Goal: Task Accomplishment & Management: Use online tool/utility

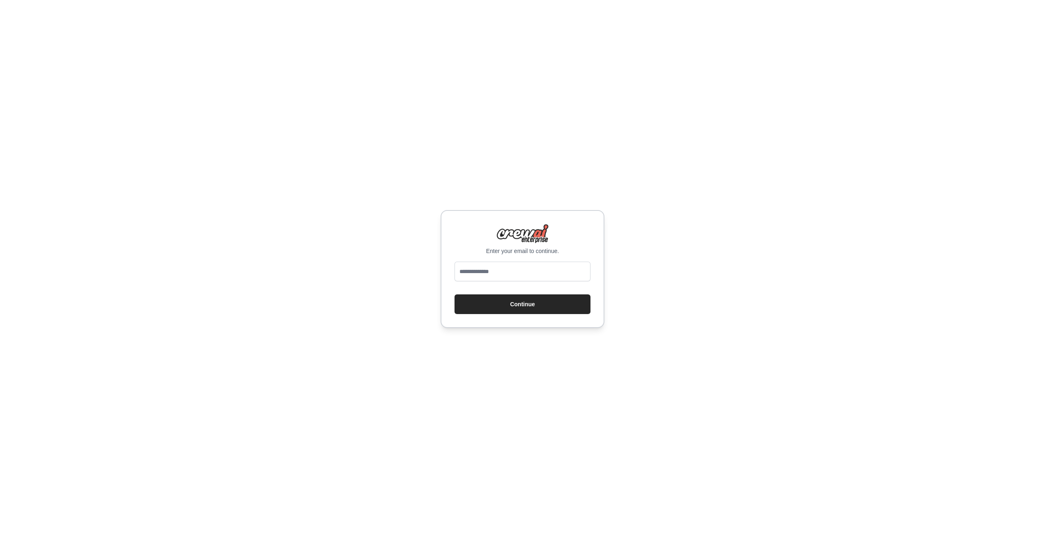
type input "**********"
click at [518, 305] on button "Continue" at bounding box center [522, 304] width 136 height 20
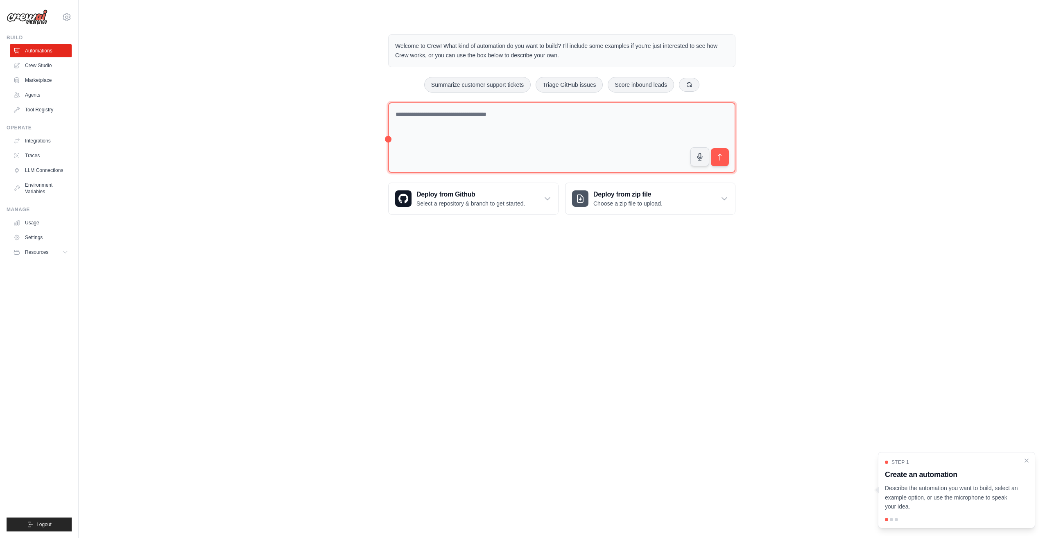
click at [483, 114] on textarea at bounding box center [561, 137] width 347 height 71
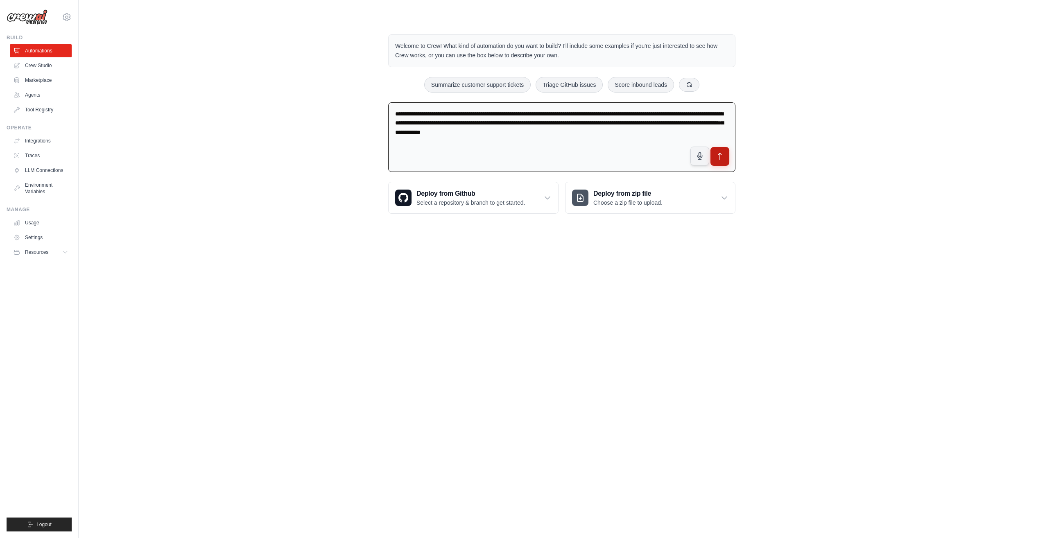
type textarea "**********"
click at [720, 156] on icon "submit" at bounding box center [719, 156] width 3 height 7
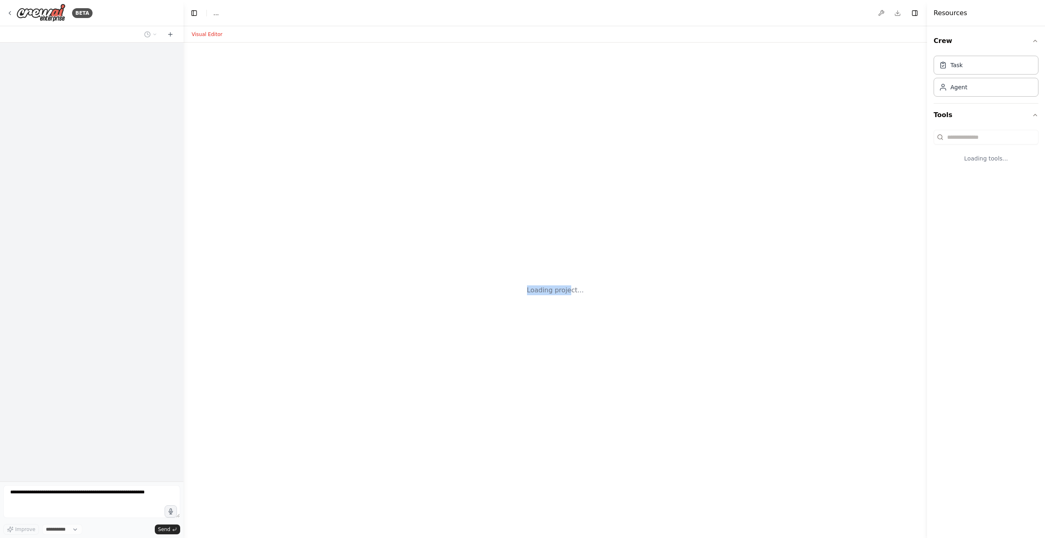
click at [508, 131] on div "Loading project..." at bounding box center [554, 290] width 743 height 495
select select "****"
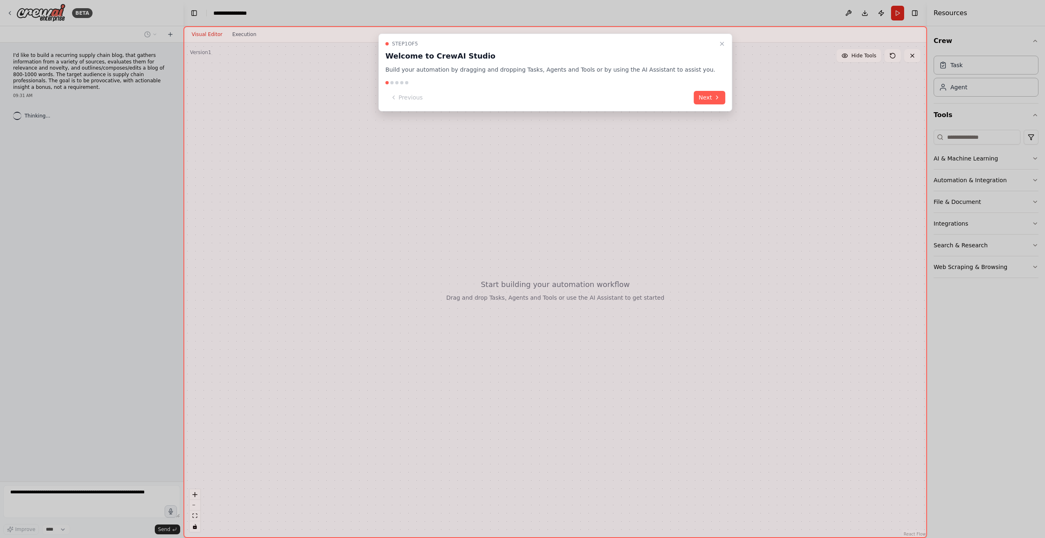
drag, startPoint x: 508, startPoint y: 131, endPoint x: 454, endPoint y: 156, distance: 60.1
click at [455, 156] on div "Step 1 of 5 Welcome to CrewAI Studio Build your automation by dragging and drop…" at bounding box center [554, 282] width 743 height 512
drag, startPoint x: 124, startPoint y: 84, endPoint x: 31, endPoint y: 69, distance: 94.6
click at [31, 69] on div at bounding box center [522, 269] width 1045 height 538
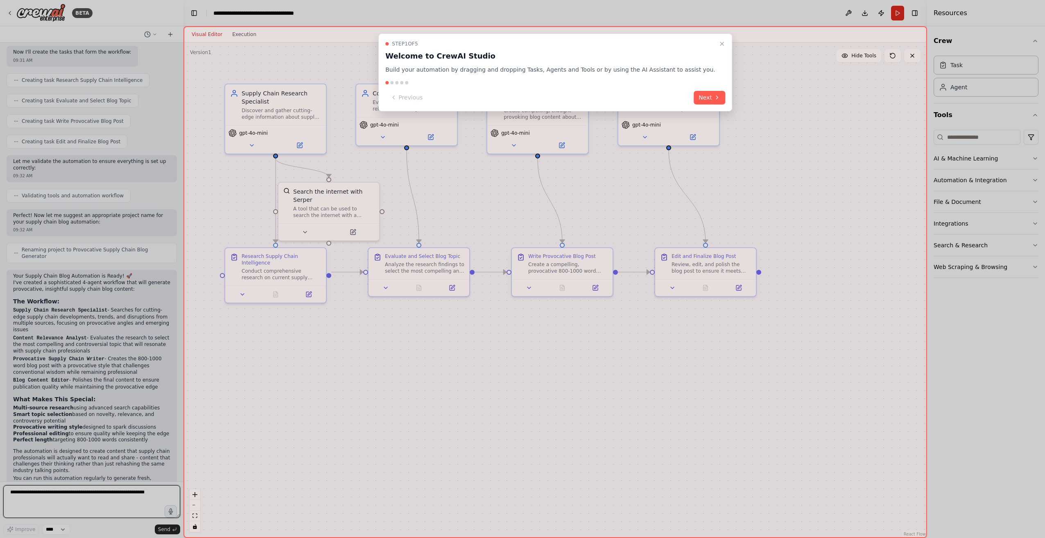
scroll to position [352, 0]
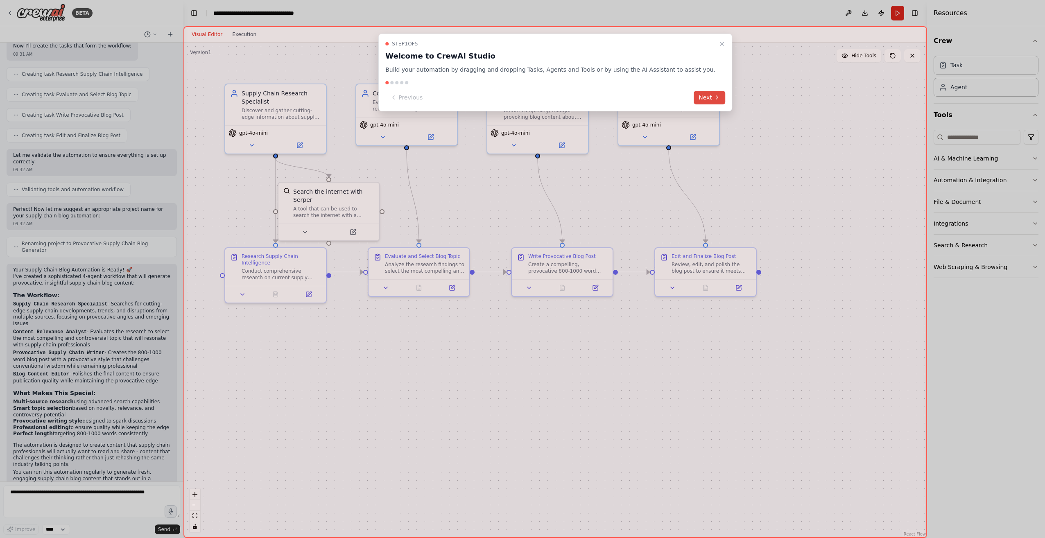
click at [713, 95] on icon at bounding box center [716, 97] width 7 height 7
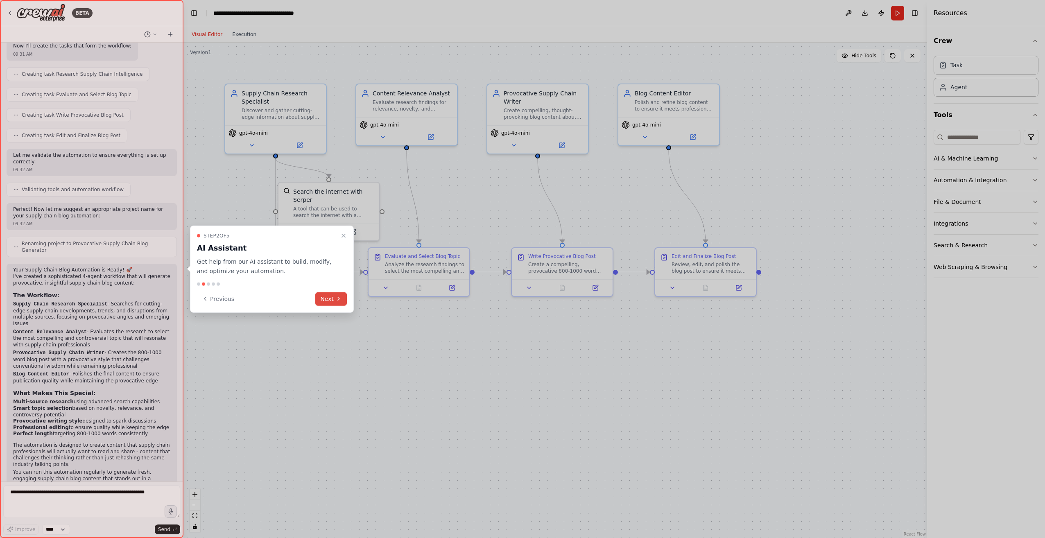
click at [338, 300] on icon at bounding box center [339, 298] width 2 height 3
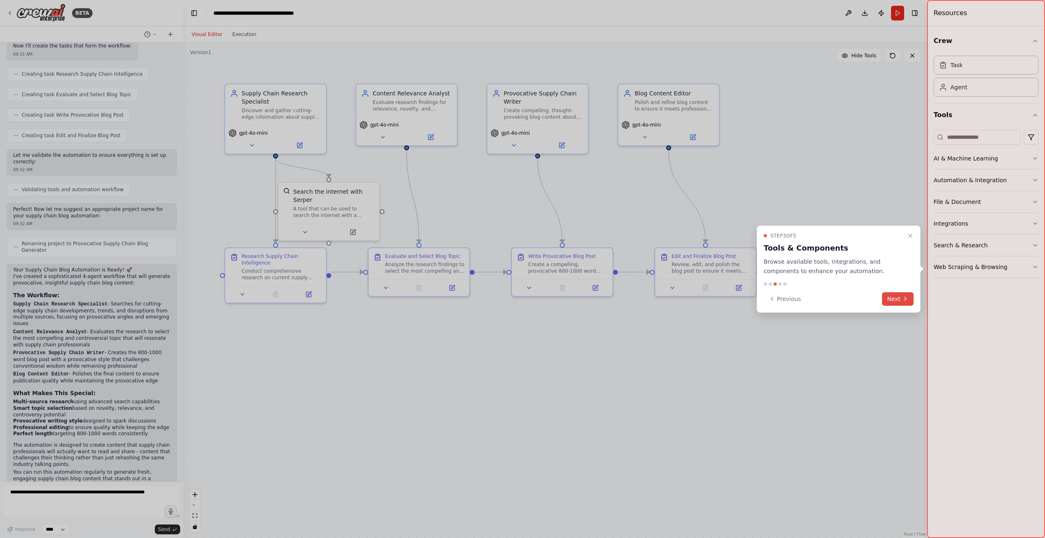
click at [900, 301] on button "Next" at bounding box center [898, 299] width 32 height 14
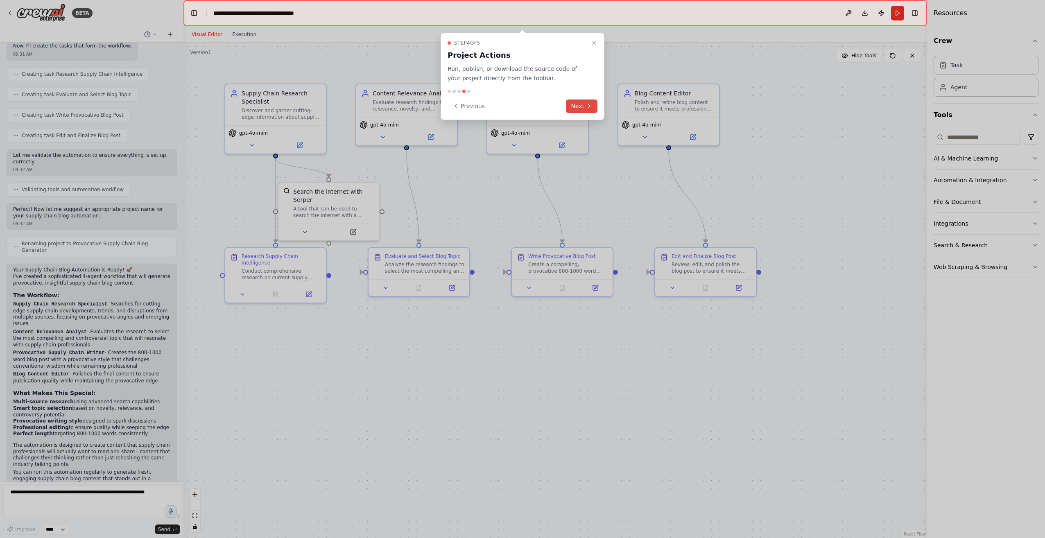
click at [589, 107] on icon at bounding box center [589, 106] width 7 height 7
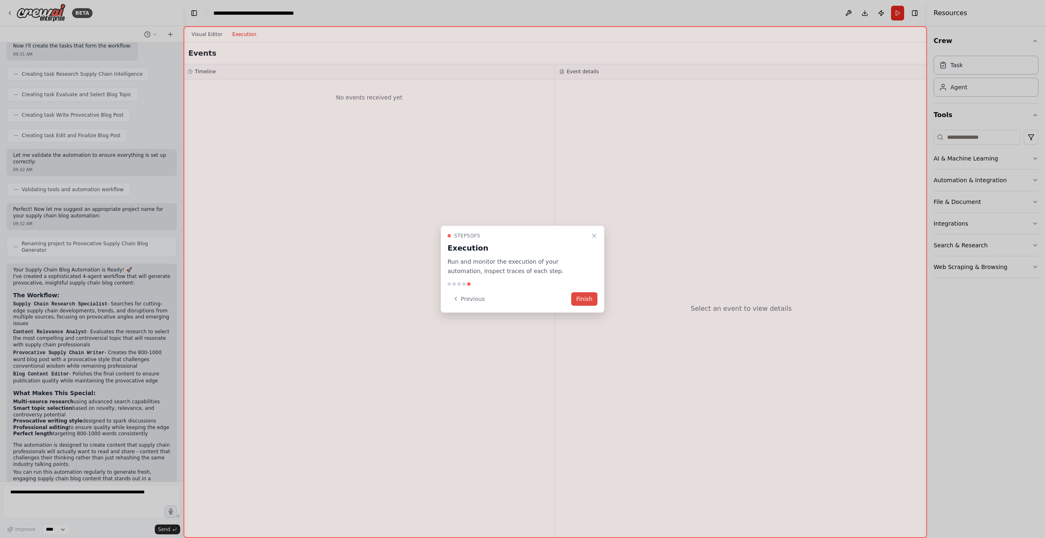
click at [582, 301] on button "Finish" at bounding box center [584, 299] width 26 height 14
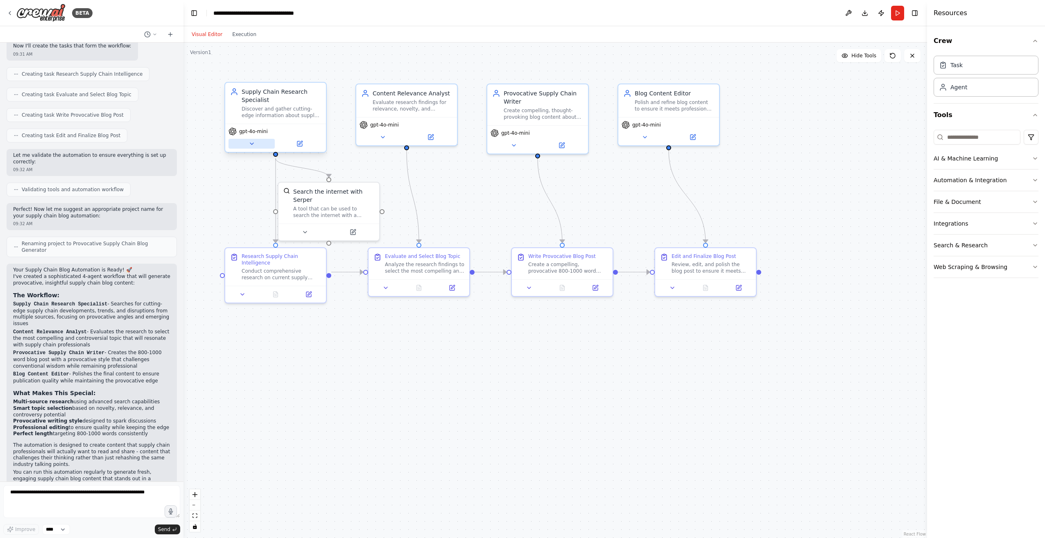
click at [254, 144] on icon at bounding box center [251, 143] width 7 height 7
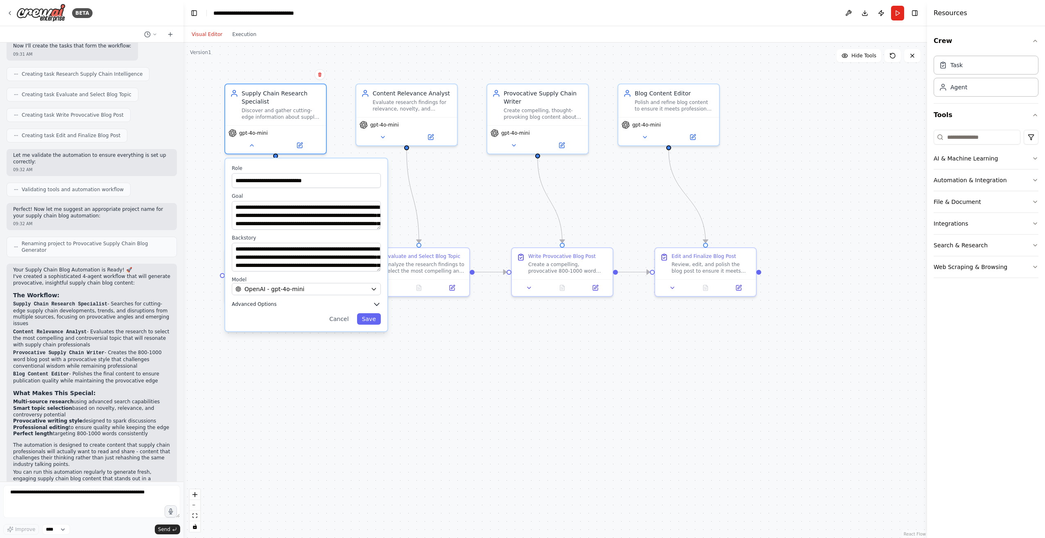
click at [378, 307] on icon "button" at bounding box center [376, 304] width 8 height 8
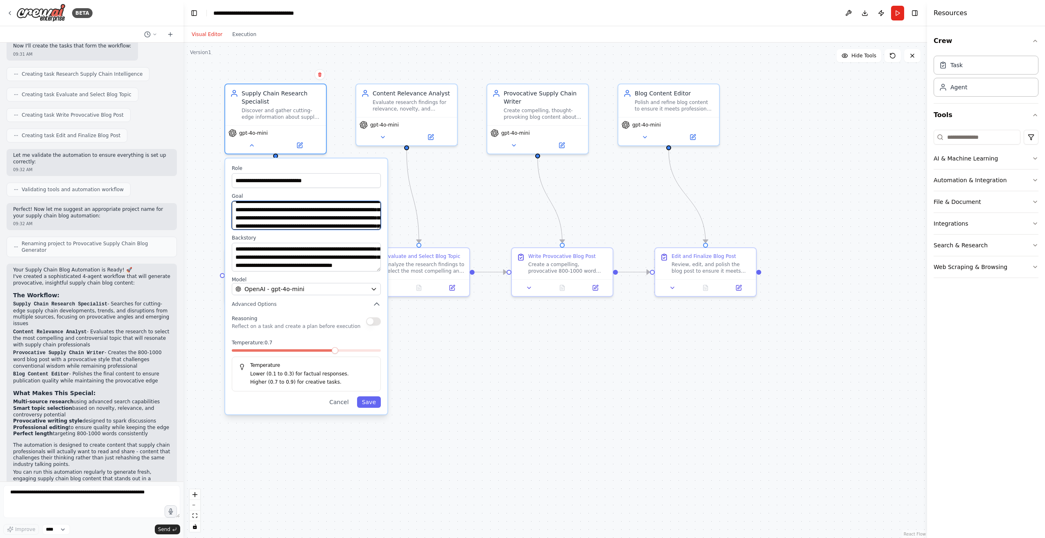
scroll to position [0, 0]
click at [1032, 246] on icon "button" at bounding box center [1034, 245] width 7 height 7
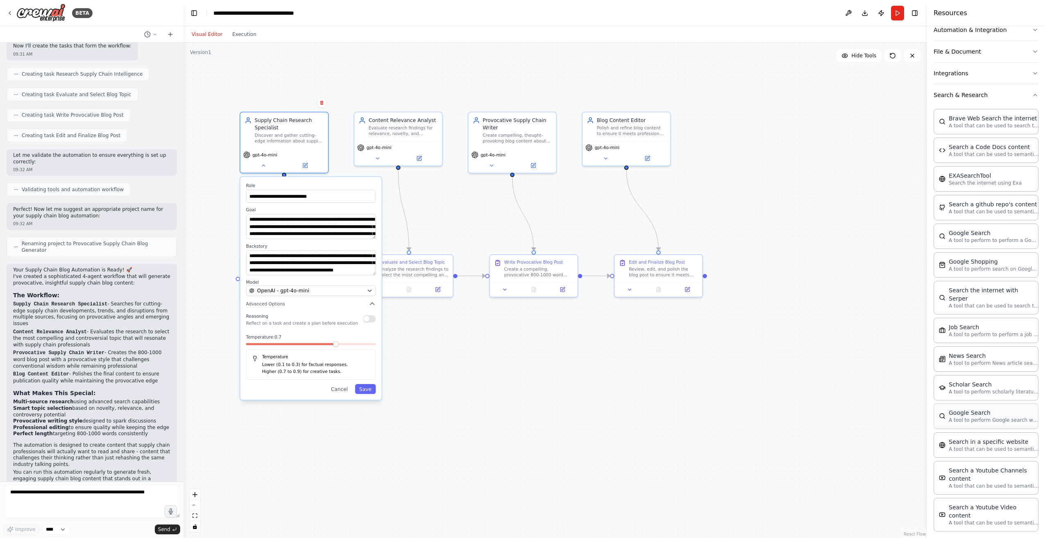
scroll to position [164, 0]
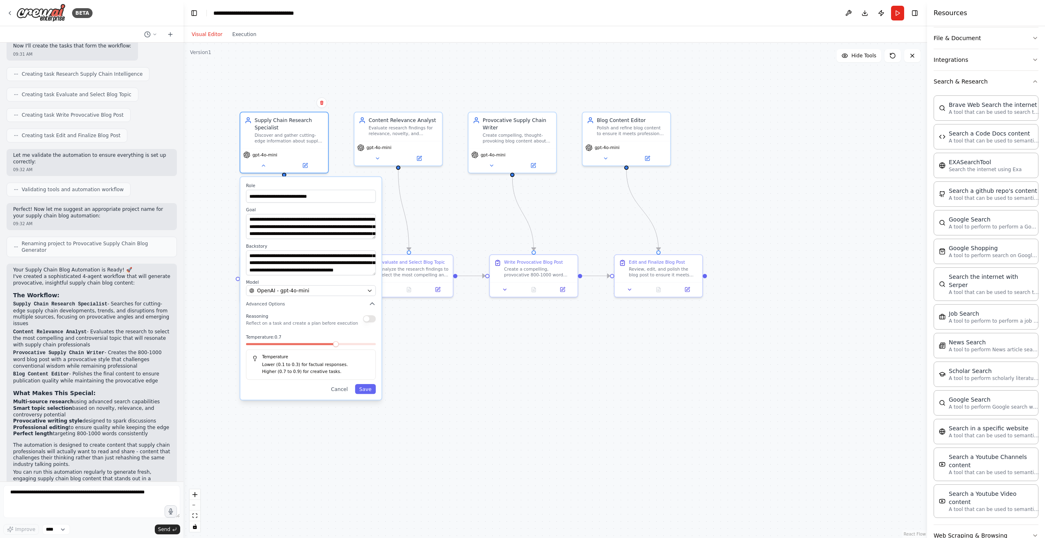
click at [1031, 532] on icon "button" at bounding box center [1034, 535] width 7 height 7
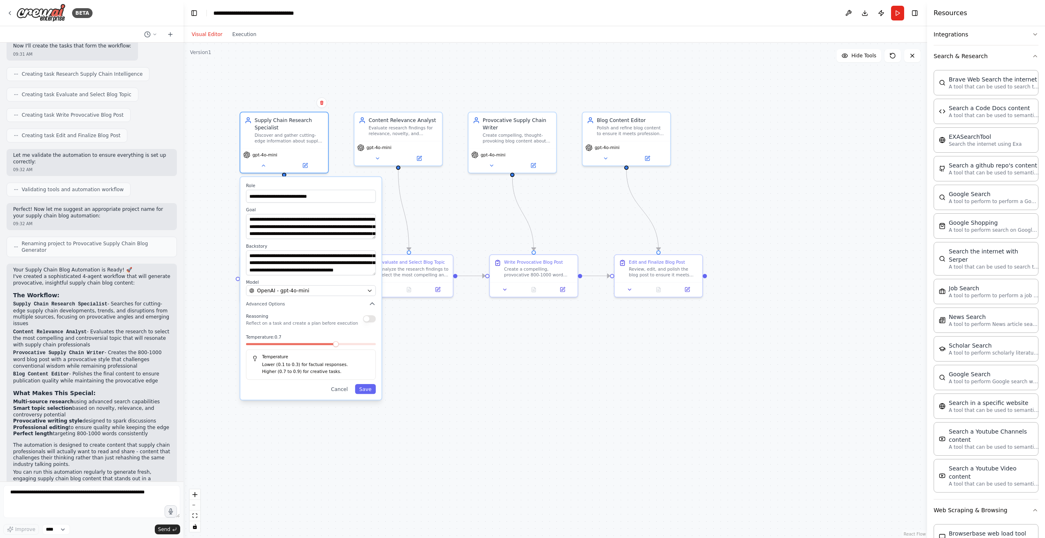
scroll to position [0, 0]
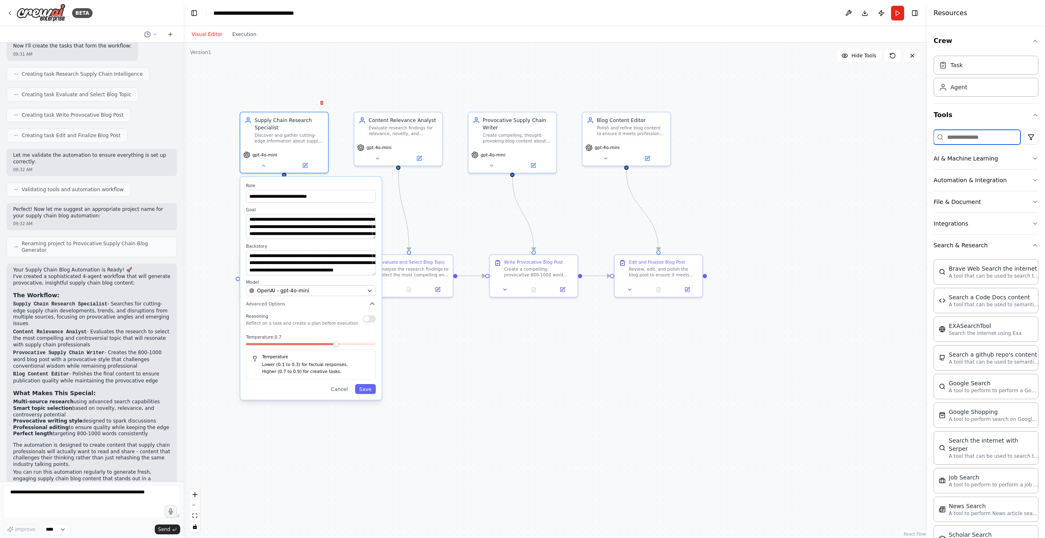
click at [966, 138] on input at bounding box center [976, 137] width 87 height 15
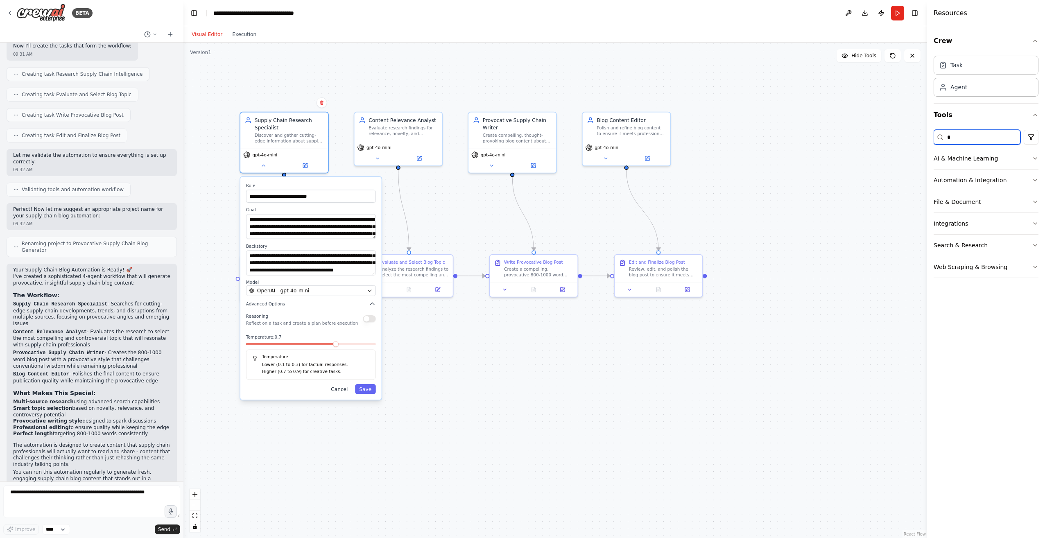
type input "*"
click at [341, 392] on button "Cancel" at bounding box center [339, 389] width 25 height 10
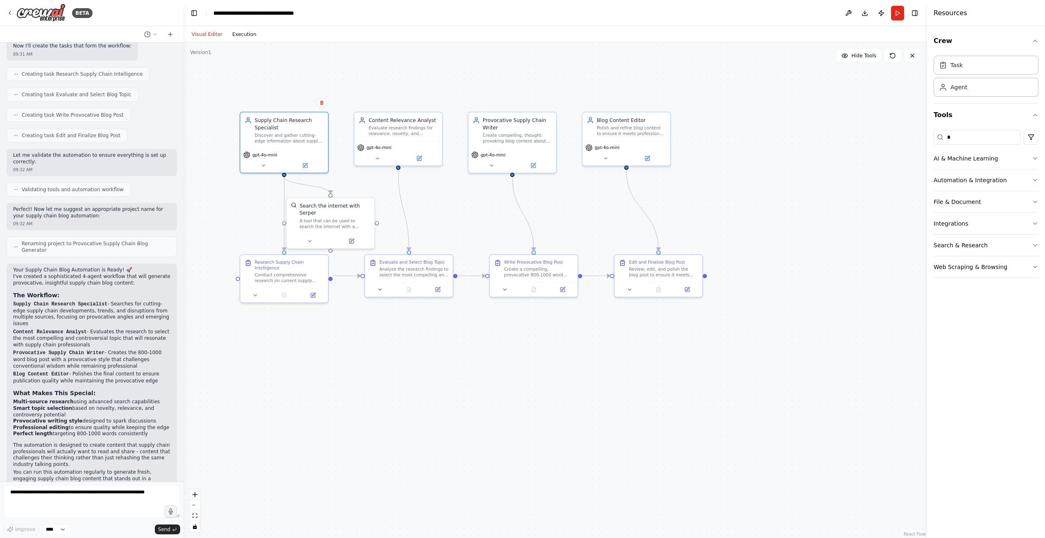
click at [241, 35] on button "Execution" at bounding box center [244, 34] width 34 height 10
click at [207, 36] on button "Visual Editor" at bounding box center [207, 34] width 41 height 10
click at [155, 35] on icon at bounding box center [154, 34] width 5 height 5
click at [155, 35] on div at bounding box center [91, 269] width 183 height 538
click at [897, 14] on button "Run" at bounding box center [897, 13] width 13 height 15
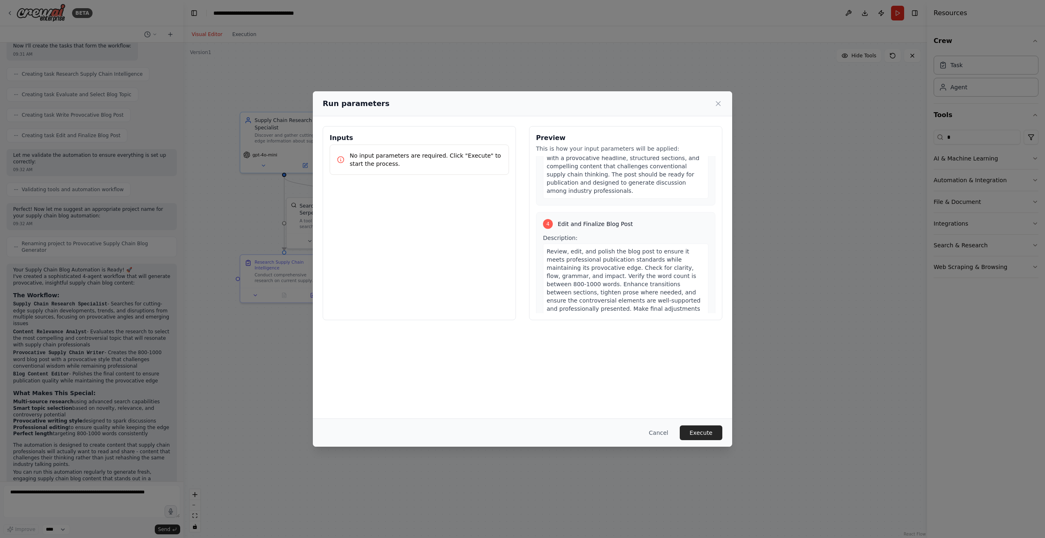
scroll to position [601, 0]
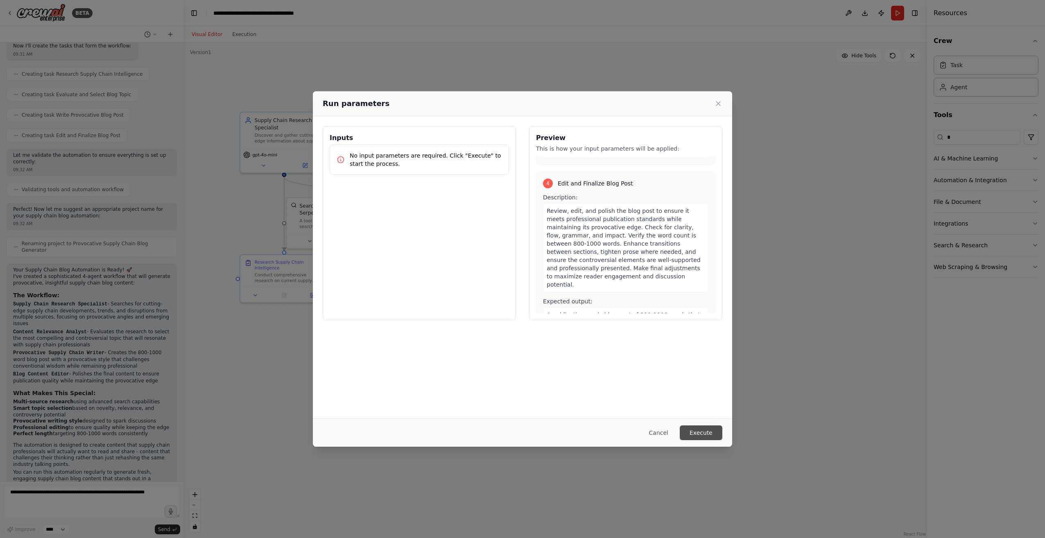
click at [705, 434] on button "Execute" at bounding box center [700, 432] width 43 height 15
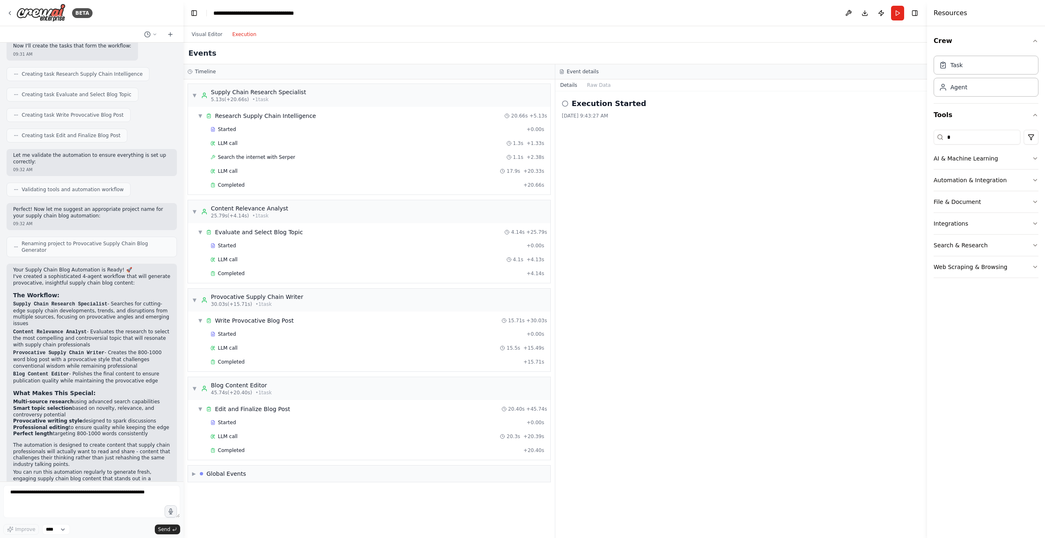
click at [245, 37] on button "Execution" at bounding box center [244, 34] width 34 height 10
click at [195, 474] on span "▶" at bounding box center [194, 473] width 4 height 7
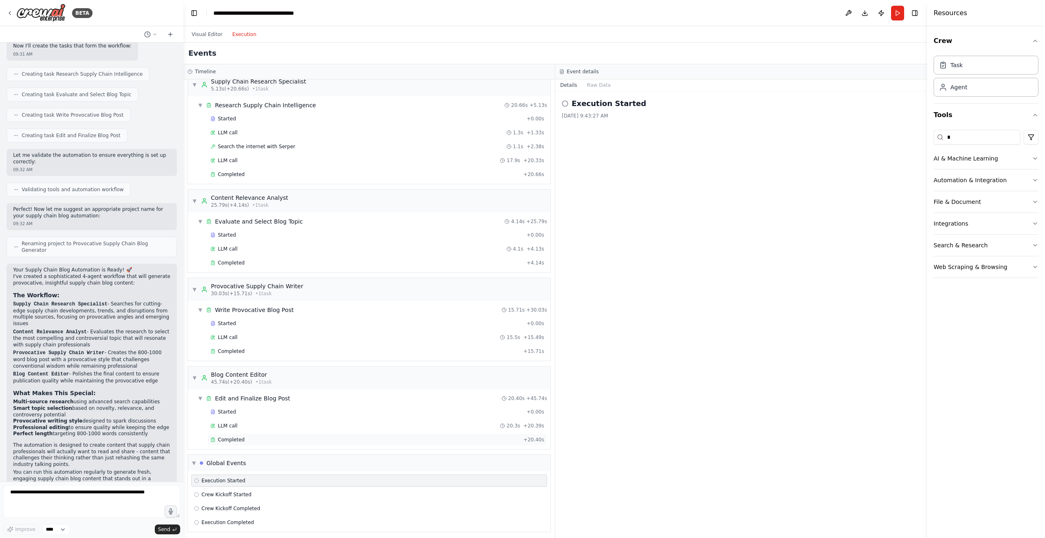
scroll to position [14, 0]
click at [228, 522] on div "Execution Completed" at bounding box center [369, 519] width 356 height 12
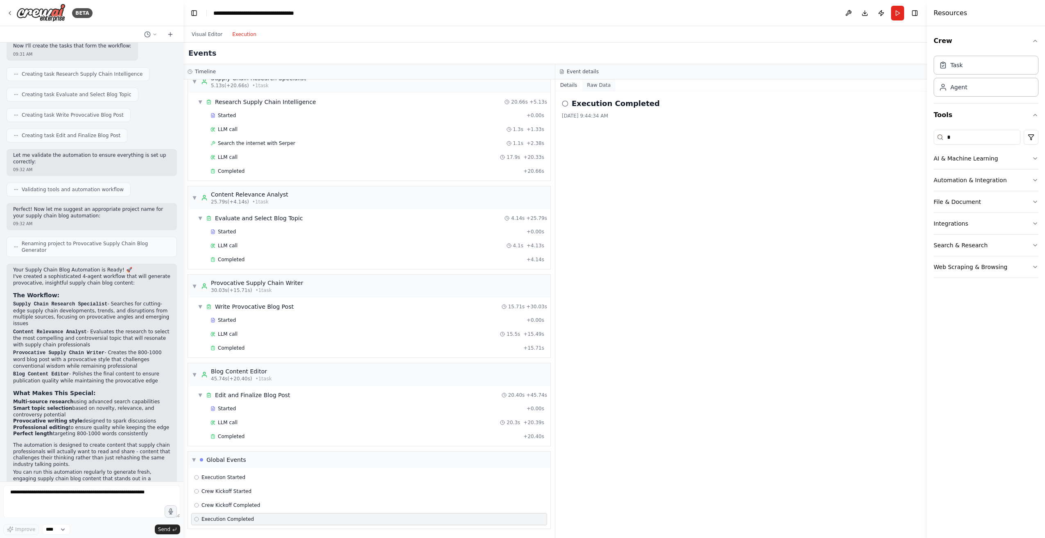
click at [598, 85] on button "Raw Data" at bounding box center [599, 84] width 34 height 11
click at [916, 16] on button "Toggle Right Sidebar" at bounding box center [914, 12] width 11 height 11
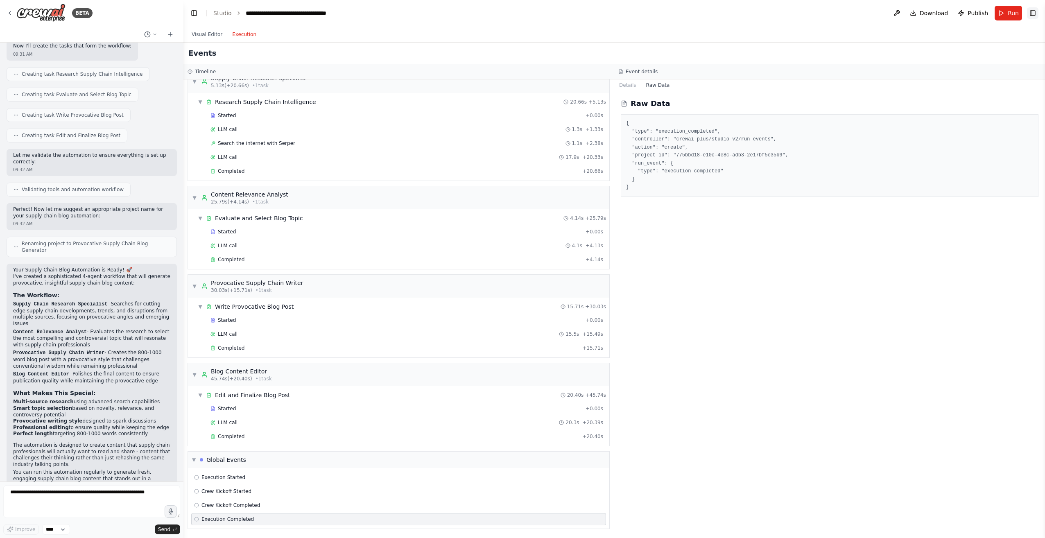
click at [1031, 12] on button "Toggle Right Sidebar" at bounding box center [1032, 12] width 11 height 11
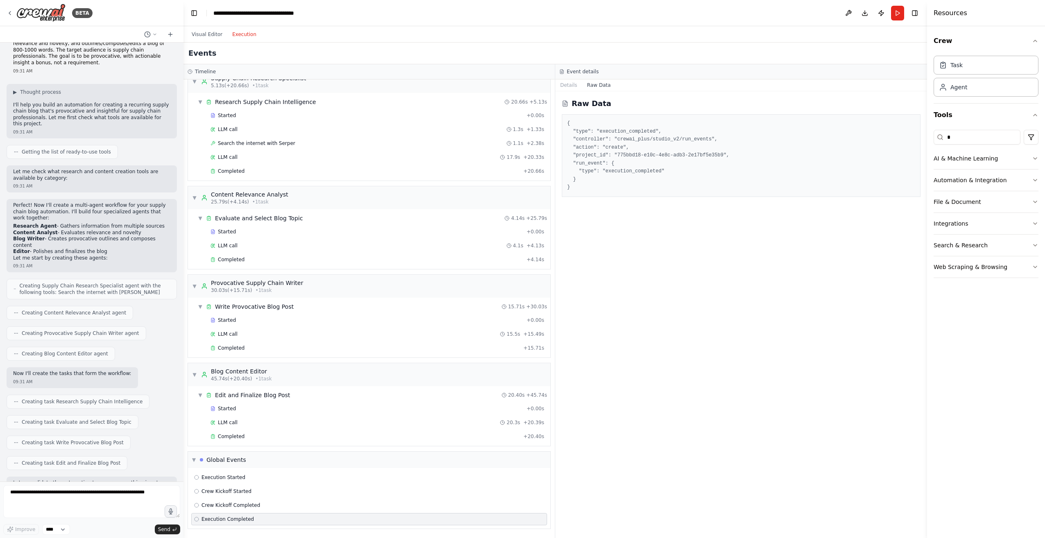
scroll to position [0, 0]
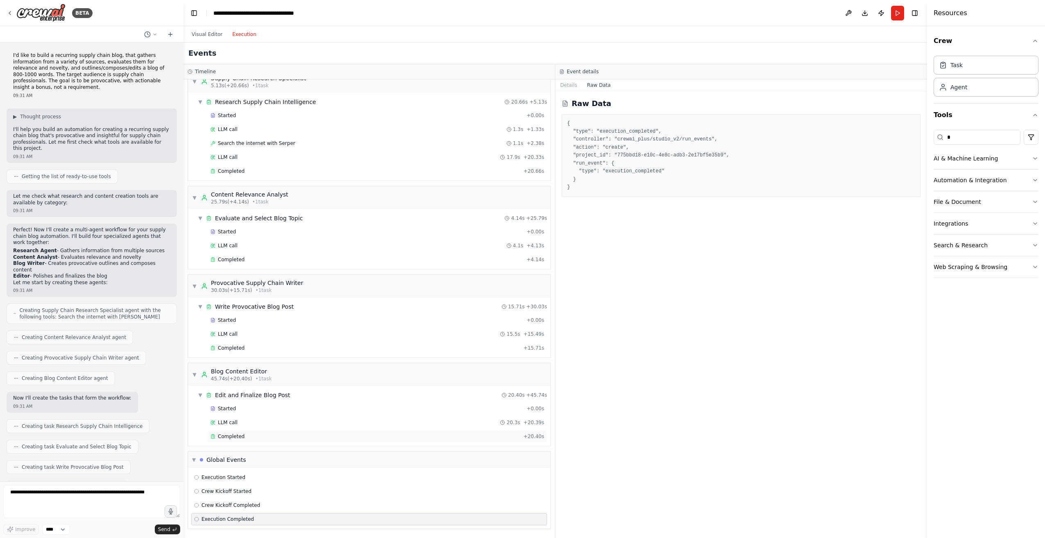
click at [228, 435] on span "Completed" at bounding box center [231, 436] width 27 height 7
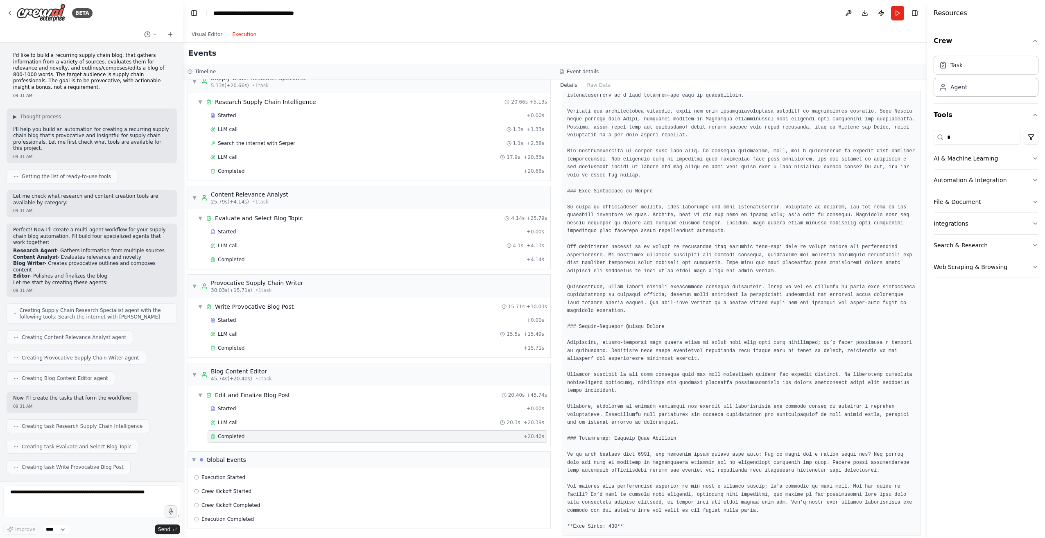
scroll to position [287, 0]
click at [662, 478] on pre at bounding box center [741, 192] width 348 height 670
click at [658, 484] on pre at bounding box center [741, 192] width 348 height 670
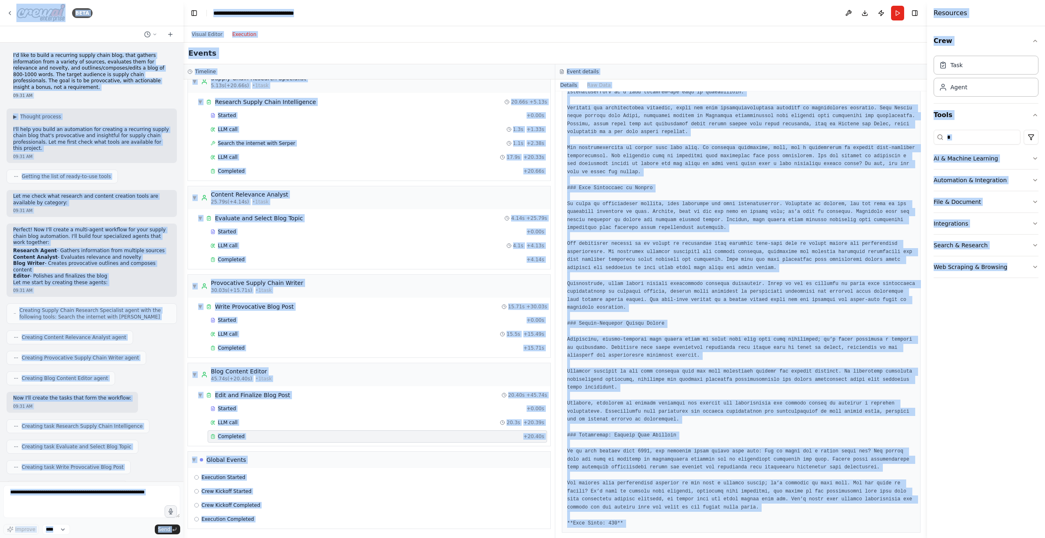
click at [657, 483] on pre at bounding box center [741, 192] width 348 height 670
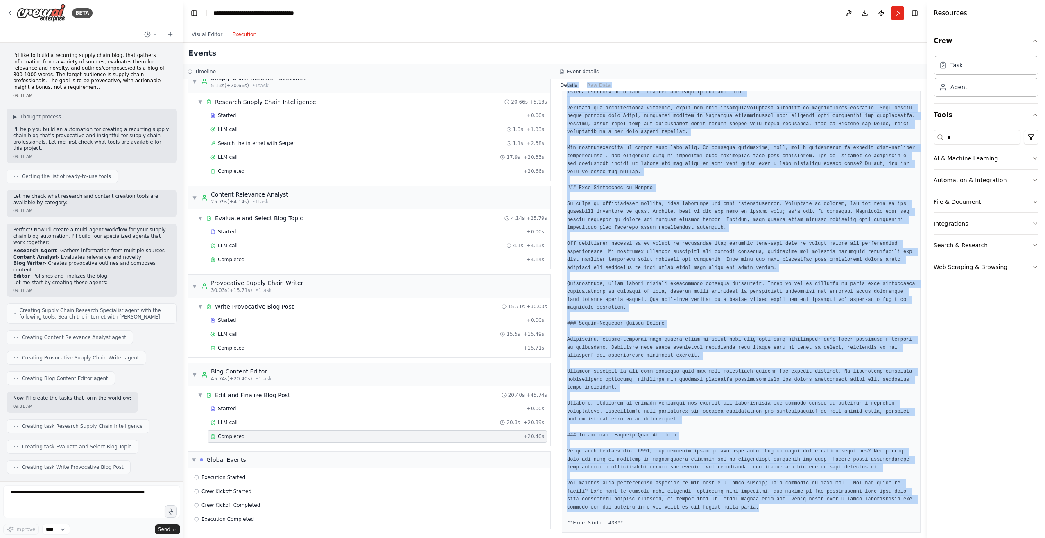
scroll to position [0, 0]
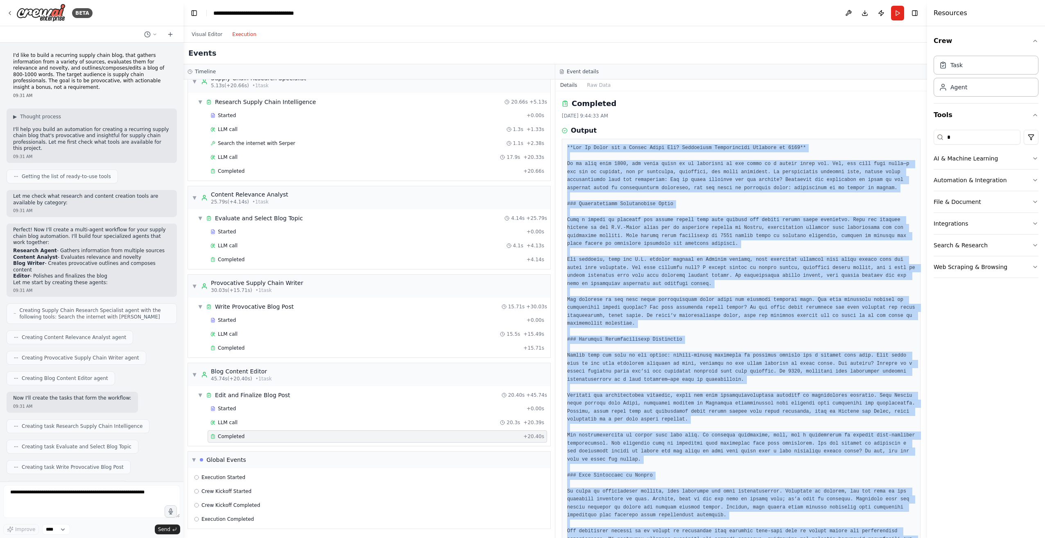
drag, startPoint x: 663, startPoint y: 500, endPoint x: 568, endPoint y: 146, distance: 366.6
click at [568, 146] on pre at bounding box center [741, 479] width 348 height 670
copy pre "**Are We Ready for a Supply Chain War? Navigating Geopolitical Tensions in 2025…"
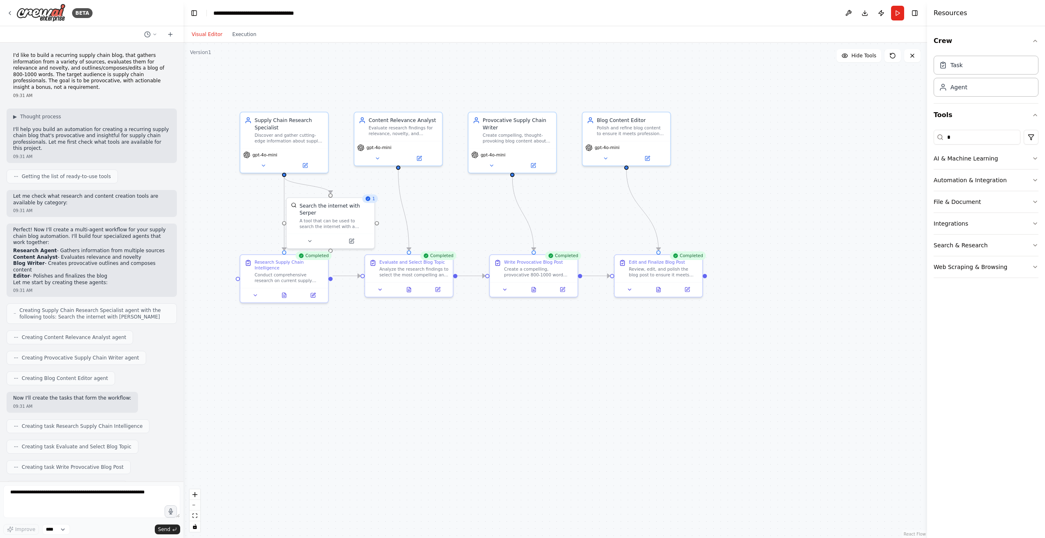
click at [198, 30] on button "Visual Editor" at bounding box center [207, 34] width 41 height 10
click at [512, 411] on div ".deletable-edge-delete-btn { width: 20px; height: 20px; border: 0px solid #ffff…" at bounding box center [554, 290] width 743 height 495
click at [867, 12] on button "Download" at bounding box center [864, 13] width 13 height 15
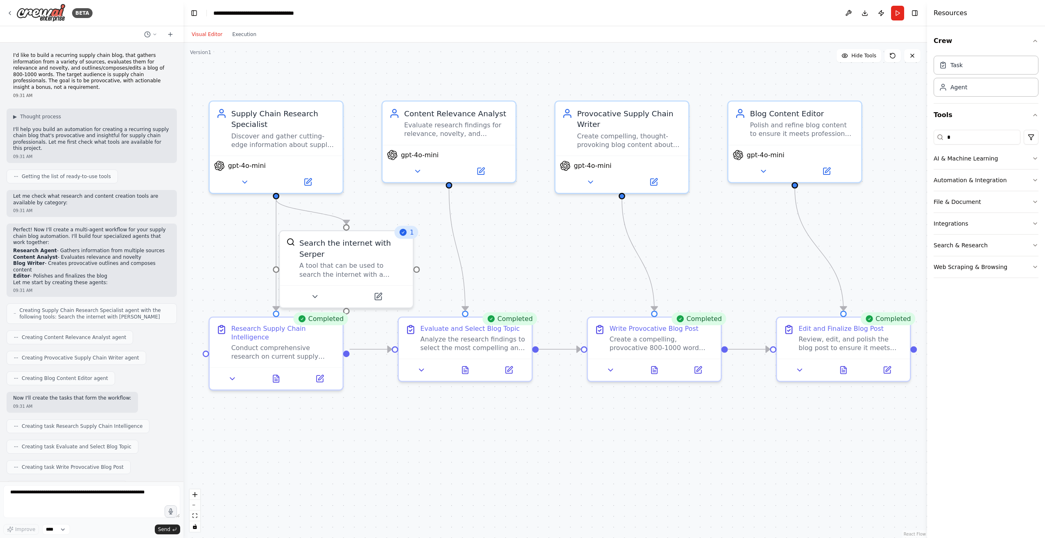
drag, startPoint x: 477, startPoint y: 448, endPoint x: 466, endPoint y: 445, distance: 11.6
click at [466, 445] on div ".deletable-edge-delete-btn { width: 20px; height: 20px; border: 0px solid #ffff…" at bounding box center [554, 290] width 743 height 495
click at [460, 453] on div ".deletable-edge-delete-btn { width: 20px; height: 20px; border: 0px solid #ffff…" at bounding box center [554, 290] width 743 height 495
